Goal: Task Accomplishment & Management: Manage account settings

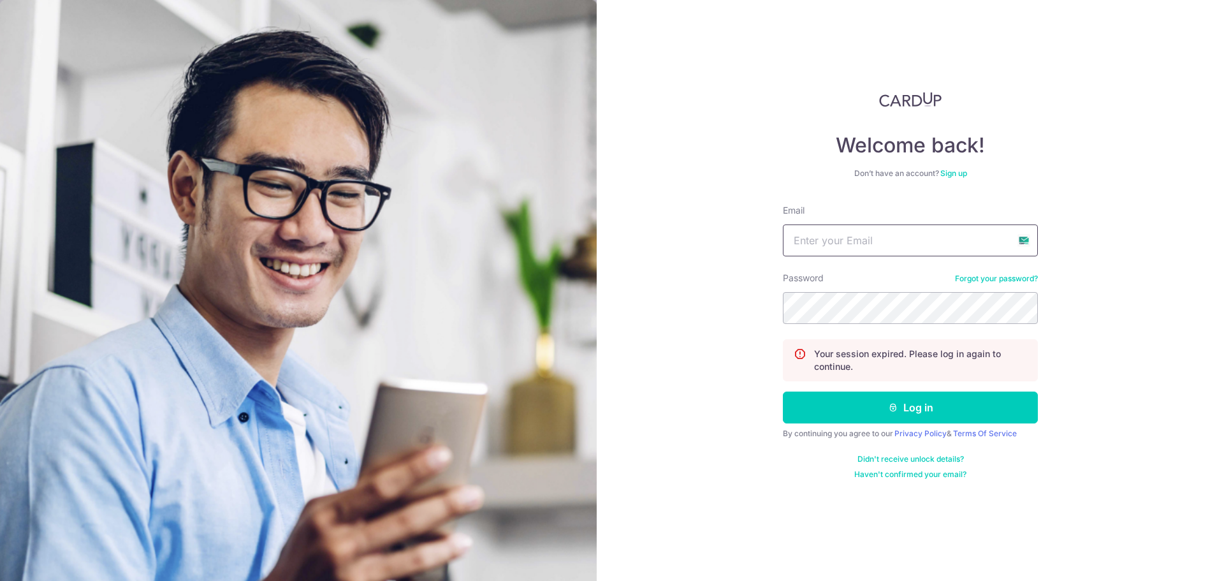
type input "[EMAIL_ADDRESS][DOMAIN_NAME]"
click at [911, 400] on button "Log in" at bounding box center [910, 407] width 255 height 32
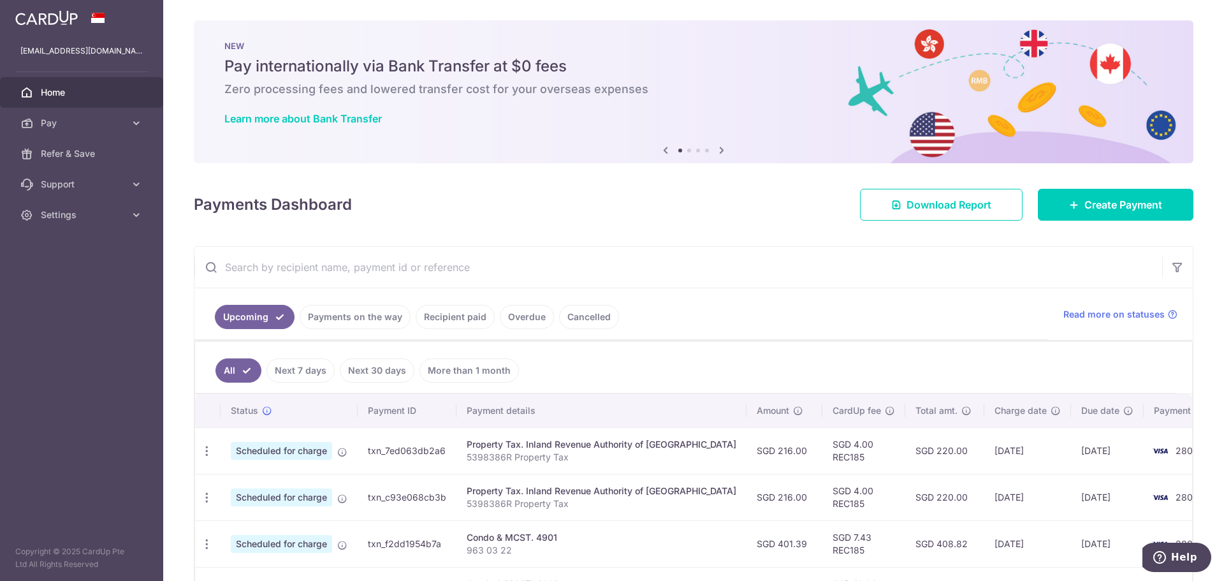
scroll to position [235, 0]
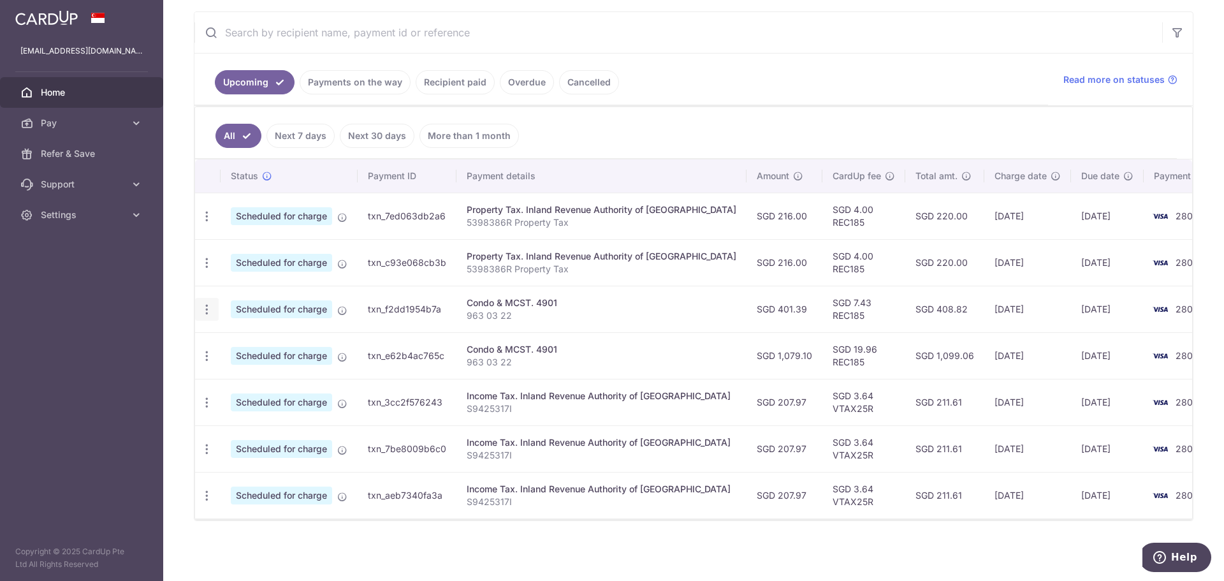
click at [202, 305] on icon "button" at bounding box center [206, 309] width 13 height 13
click at [233, 379] on span "Cancel payment" at bounding box center [274, 375] width 85 height 15
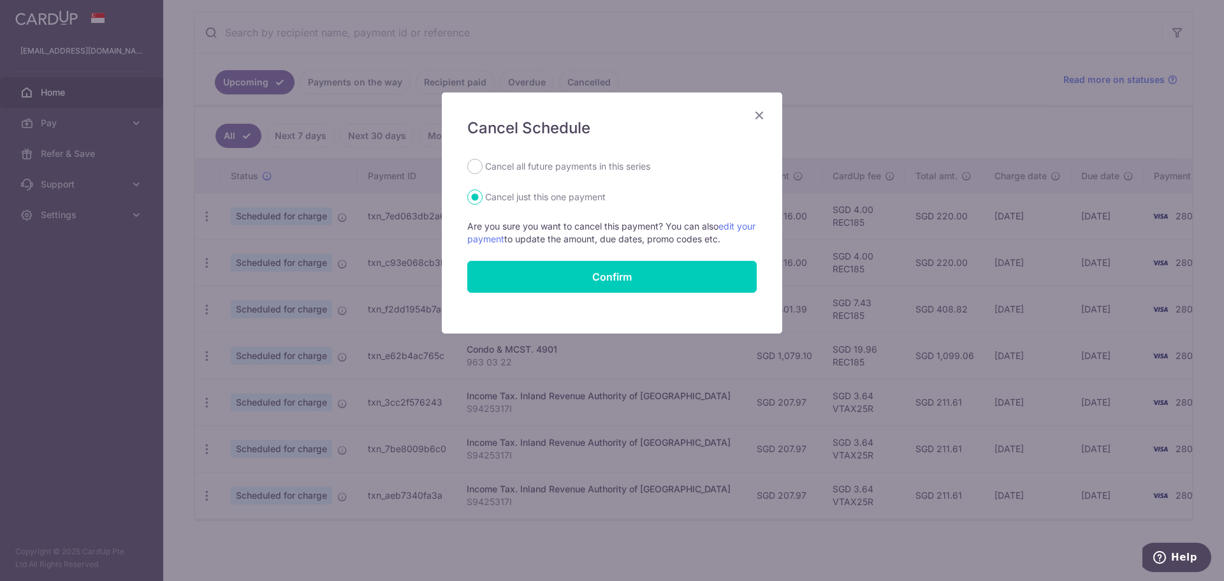
click at [594, 162] on label "Cancel all future payments in this series" at bounding box center [567, 166] width 165 height 15
click at [482, 162] on input "Cancel all future payments in this series" at bounding box center [474, 166] width 15 height 15
radio input "true"
click at [583, 259] on form "Cancel all future payments in this series Cancel just this one payment Are you …" at bounding box center [611, 226] width 289 height 134
click at [584, 279] on button "Confirm" at bounding box center [611, 277] width 289 height 32
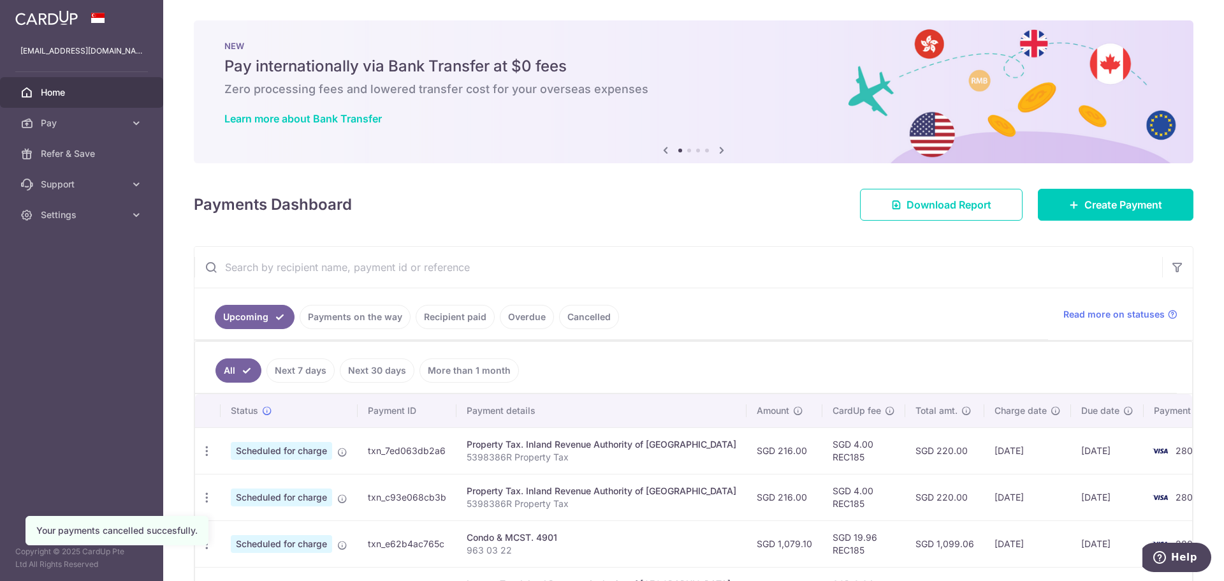
scroll to position [170, 0]
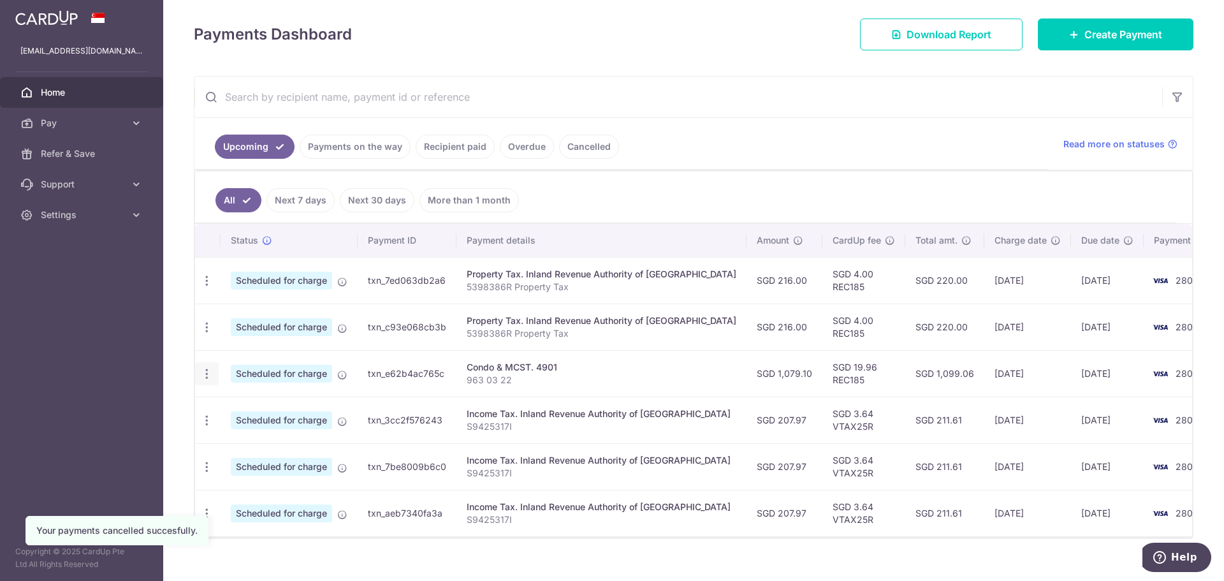
click at [204, 373] on icon "button" at bounding box center [206, 373] width 13 height 13
click at [235, 440] on span "Cancel payment" at bounding box center [274, 439] width 85 height 15
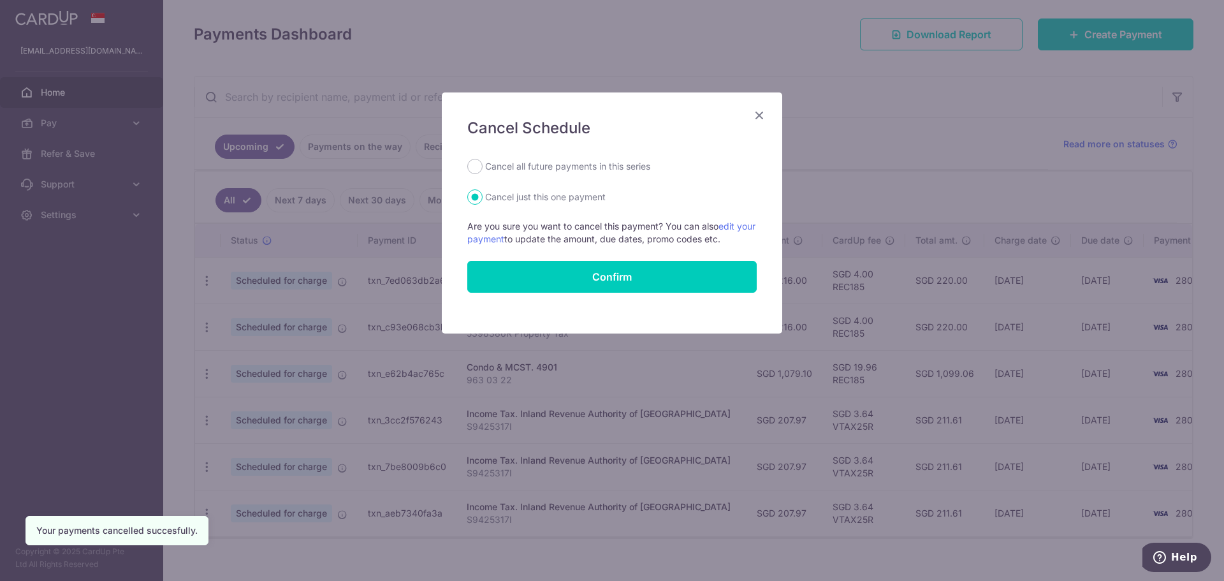
click at [549, 156] on div "Cancel Schedule Cancel all future payments in this series Cancel just this one …" at bounding box center [612, 212] width 340 height 241
click at [545, 160] on label "Cancel all future payments in this series" at bounding box center [567, 166] width 165 height 15
click at [482, 160] on input "Cancel all future payments in this series" at bounding box center [474, 166] width 15 height 15
radio input "true"
click at [573, 272] on button "Confirm" at bounding box center [611, 277] width 289 height 32
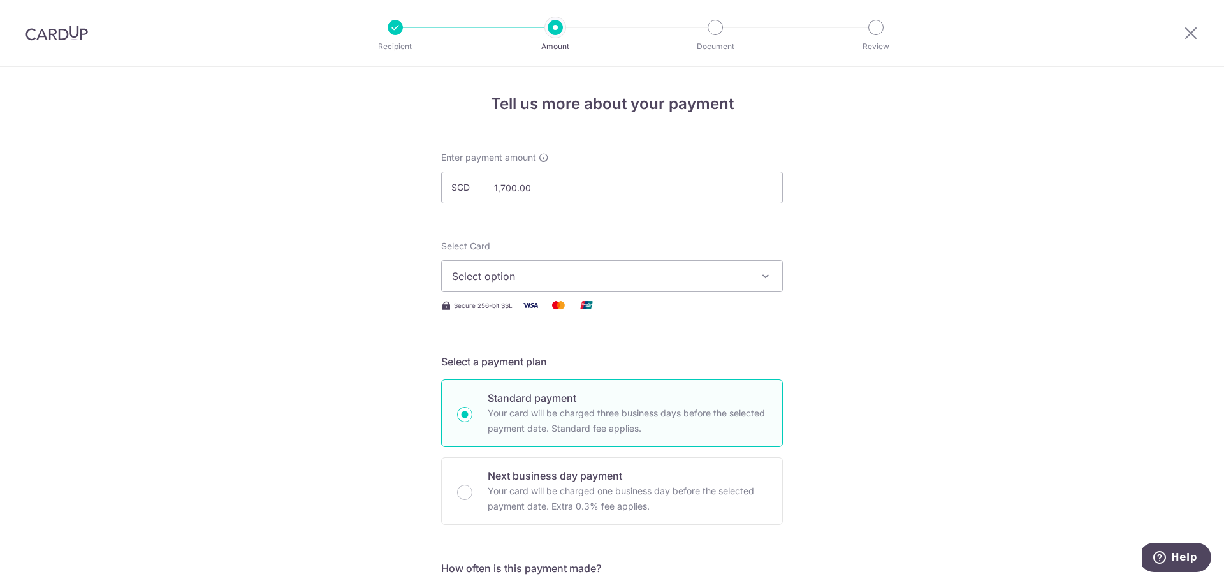
scroll to position [425, 0]
